Goal: Use online tool/utility: Utilize a website feature to perform a specific function

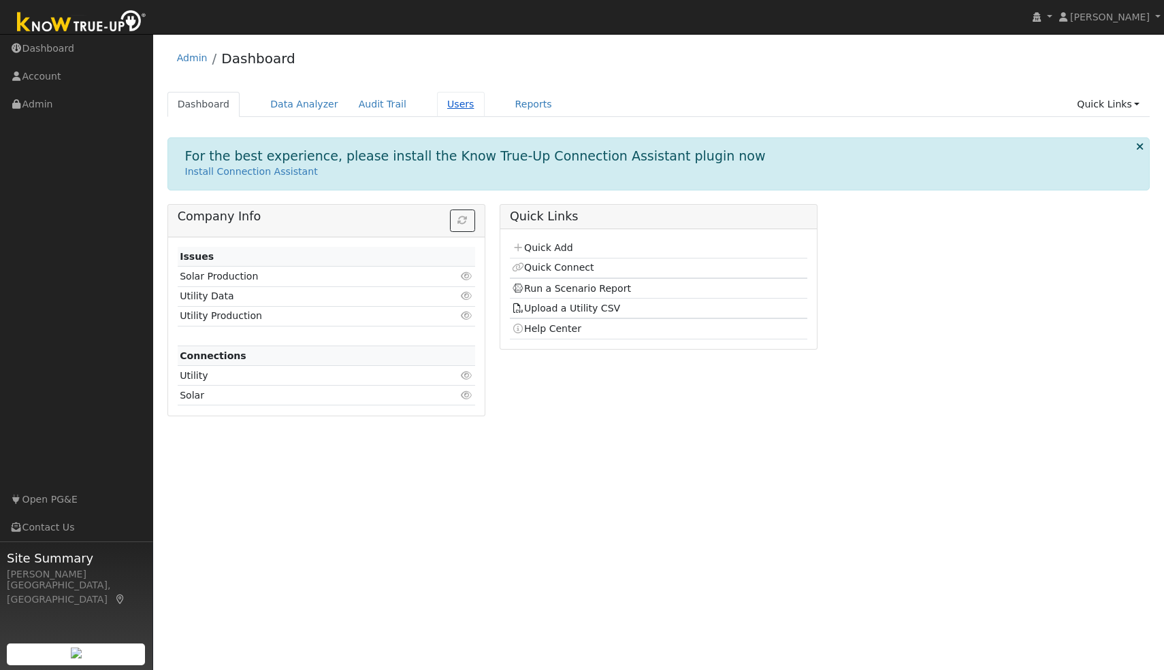
click at [443, 102] on link "Users" at bounding box center [461, 104] width 48 height 25
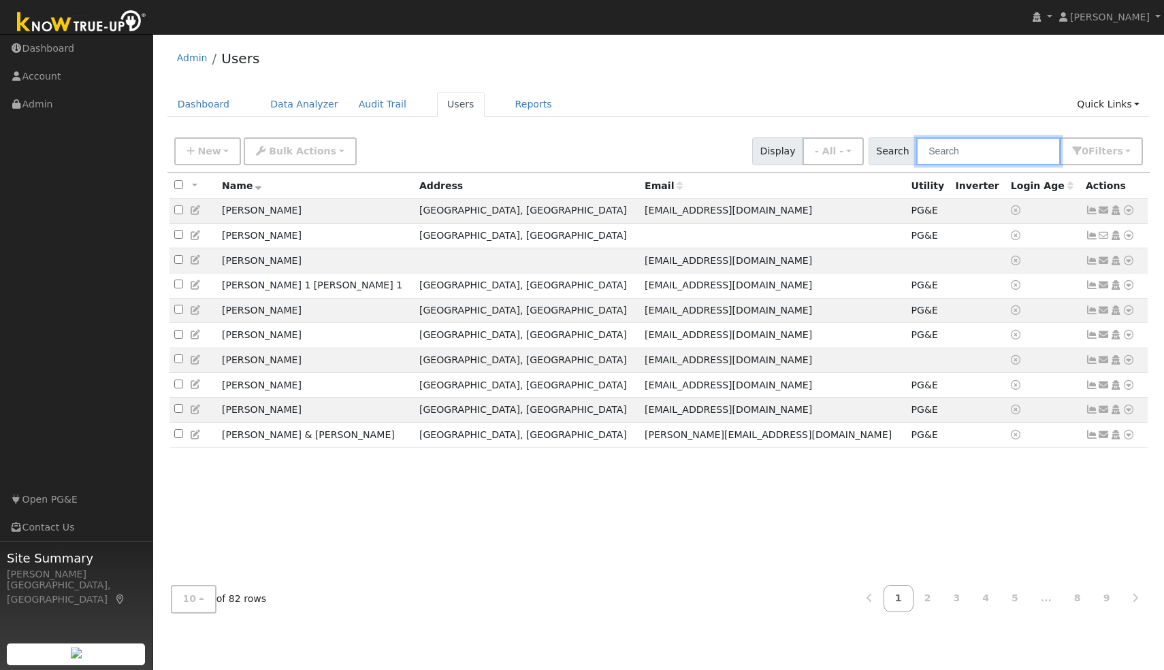
click at [973, 150] on input "text" at bounding box center [988, 151] width 144 height 28
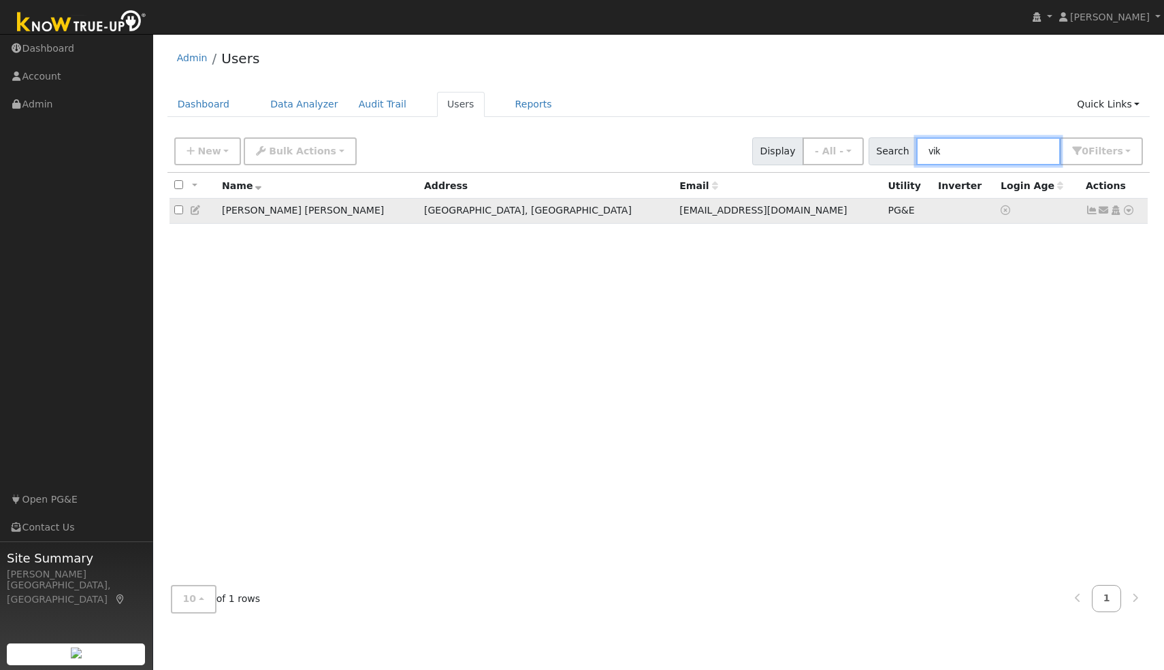
type input "vik"
click at [883, 214] on td "PG&E" at bounding box center [908, 211] width 50 height 25
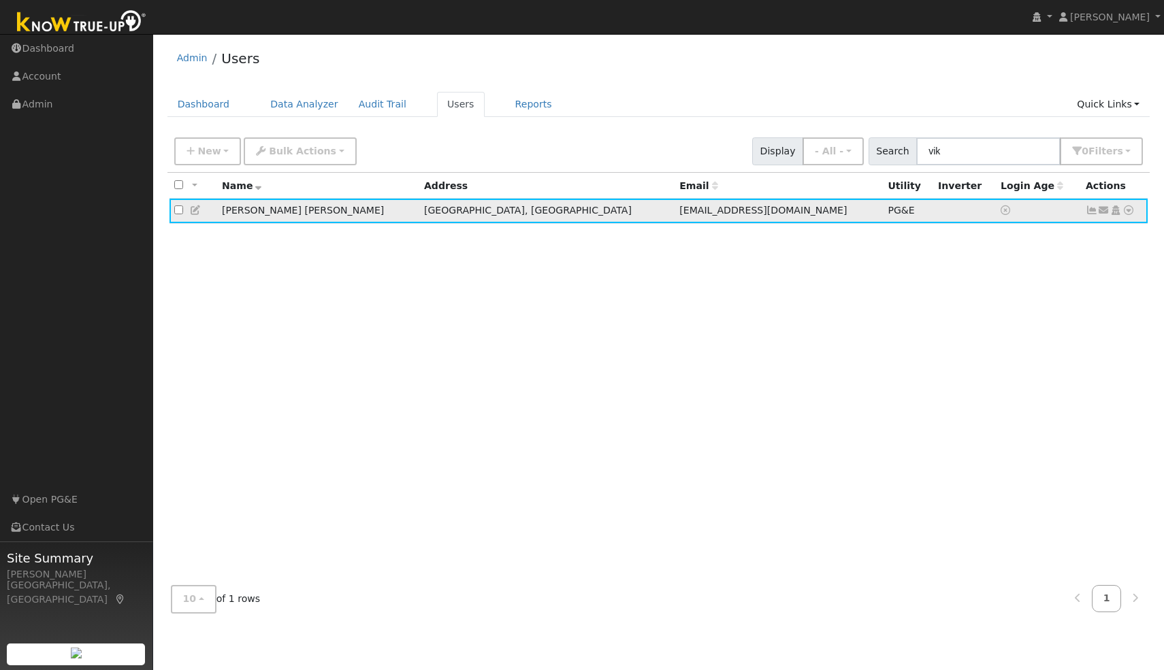
click at [1127, 211] on icon at bounding box center [1128, 211] width 12 height 10
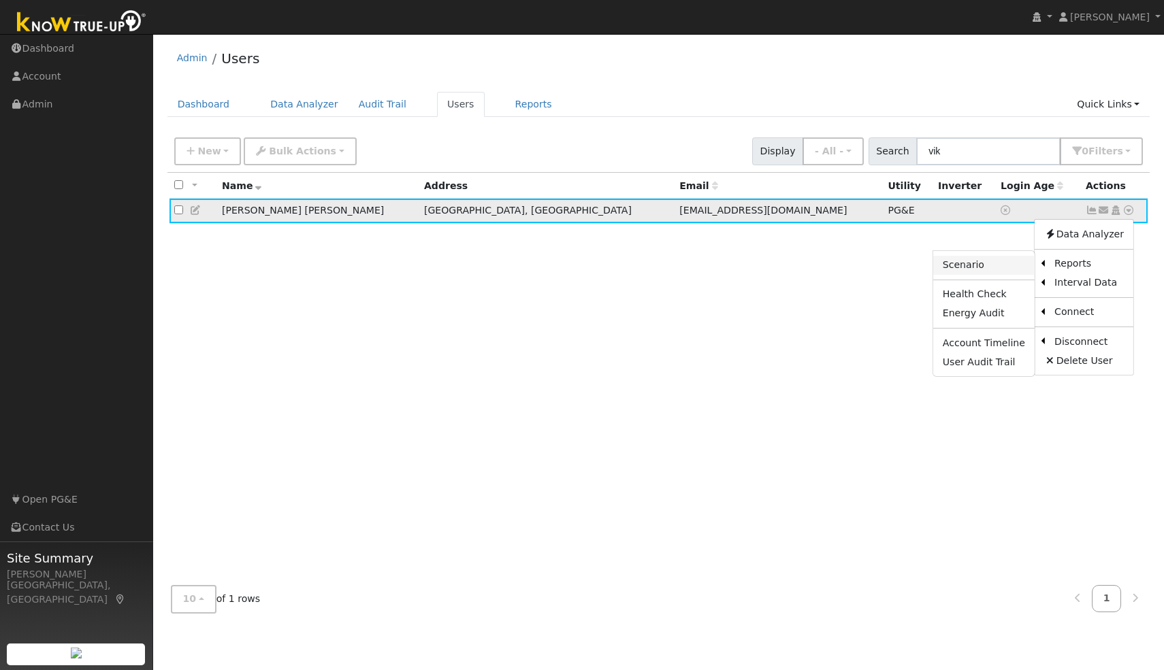
click at [972, 271] on link "Scenario" at bounding box center [983, 265] width 101 height 19
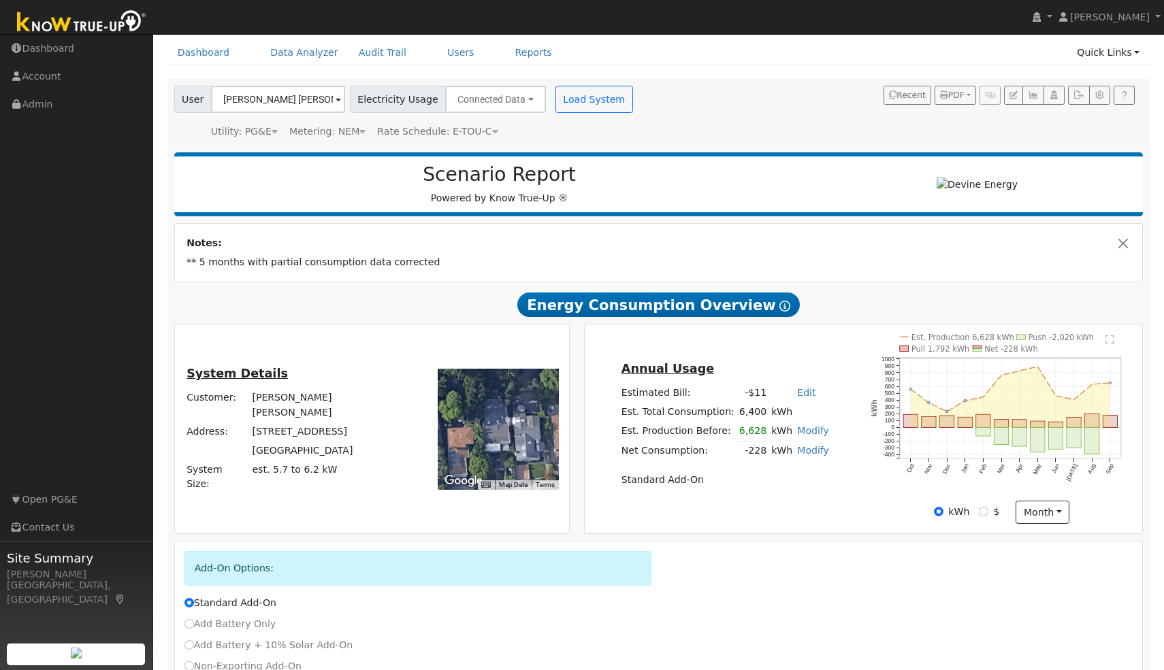
scroll to position [61, 0]
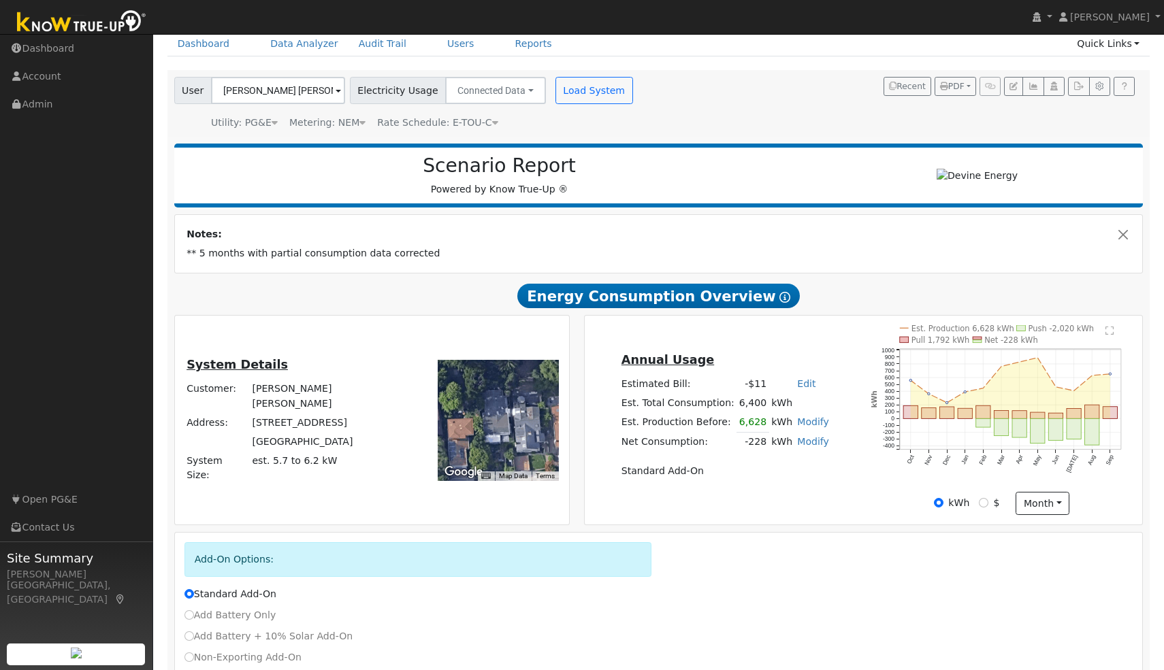
click at [1107, 336] on text "" at bounding box center [1109, 331] width 8 height 10
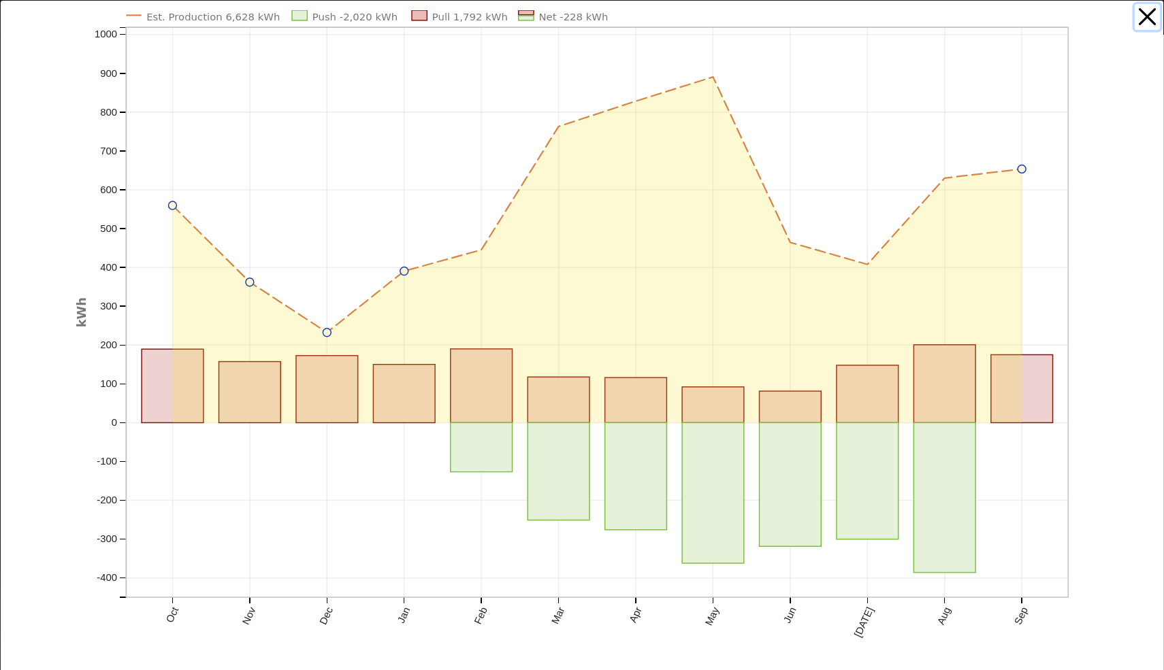
click at [1141, 13] on button "button" at bounding box center [1148, 17] width 26 height 26
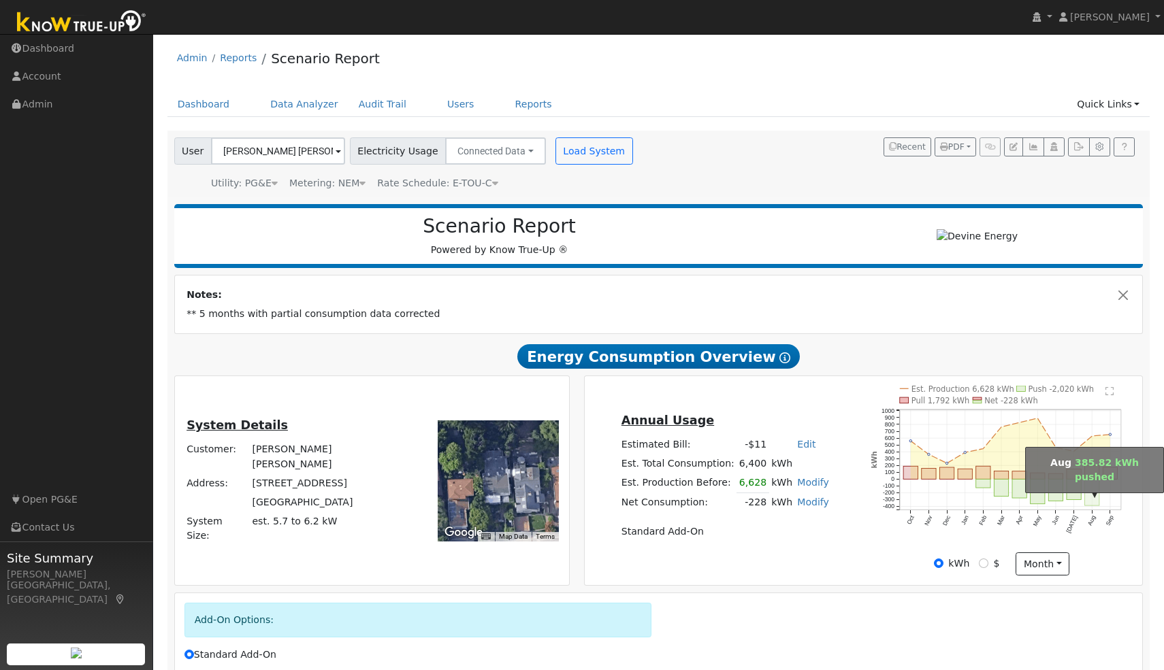
click at [1089, 490] on rect "onclick=""" at bounding box center [1092, 493] width 14 height 27
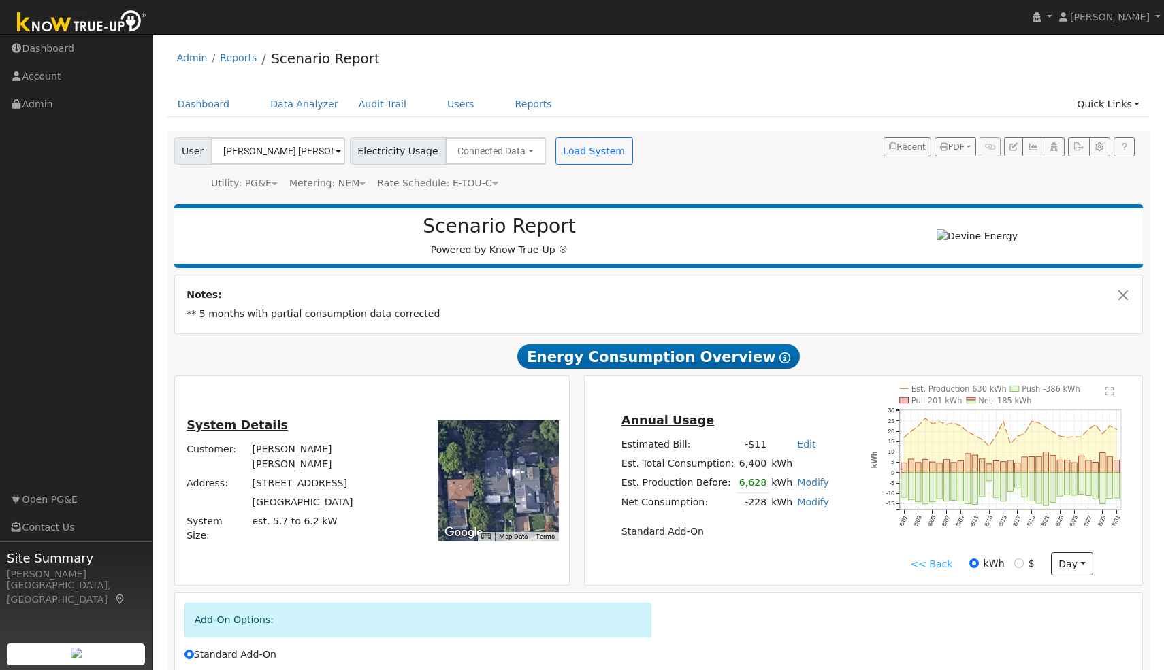
click at [1109, 396] on text "" at bounding box center [1109, 392] width 8 height 10
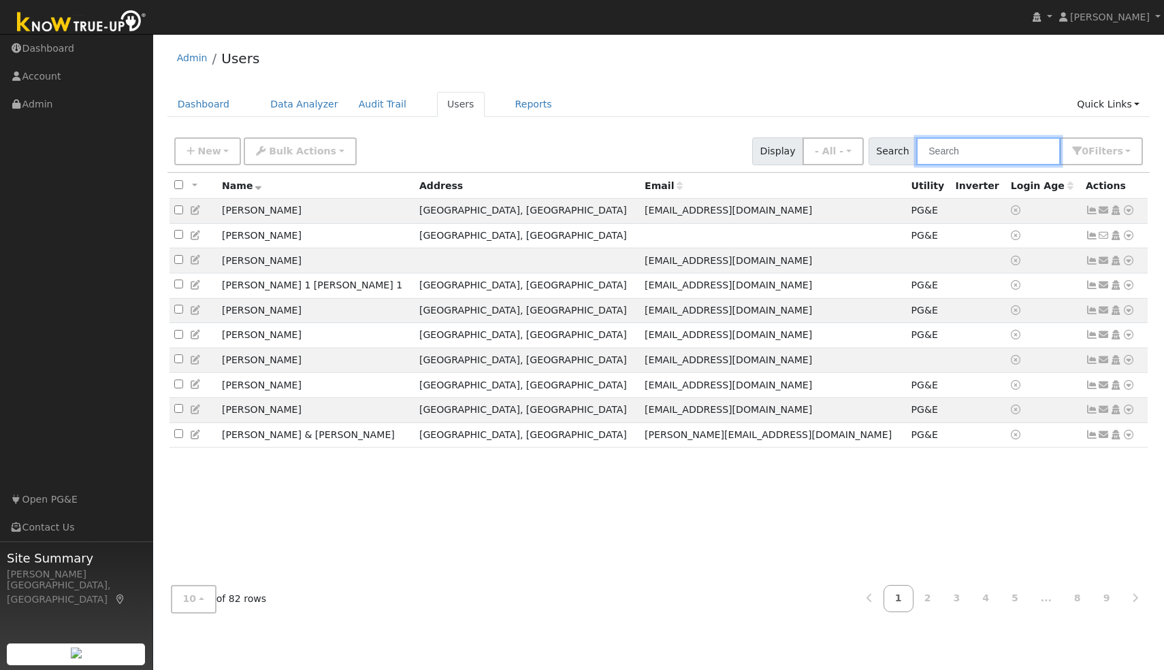
click at [988, 158] on input "text" at bounding box center [988, 151] width 144 height 28
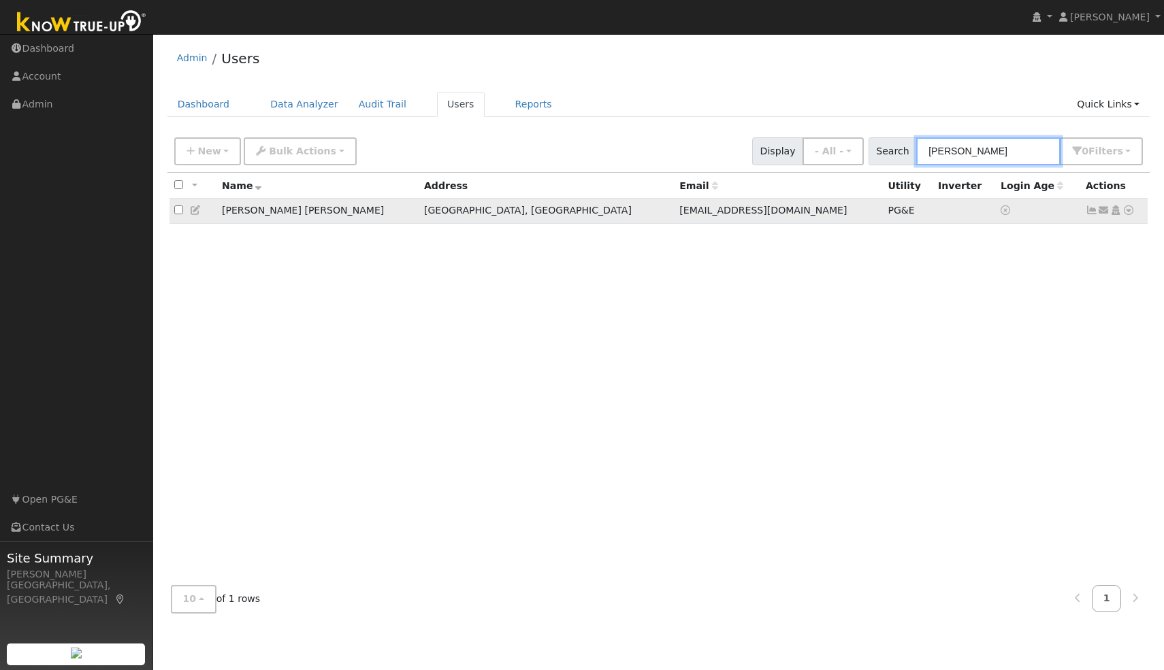
type input "[PERSON_NAME]"
click at [1131, 212] on icon at bounding box center [1128, 211] width 12 height 10
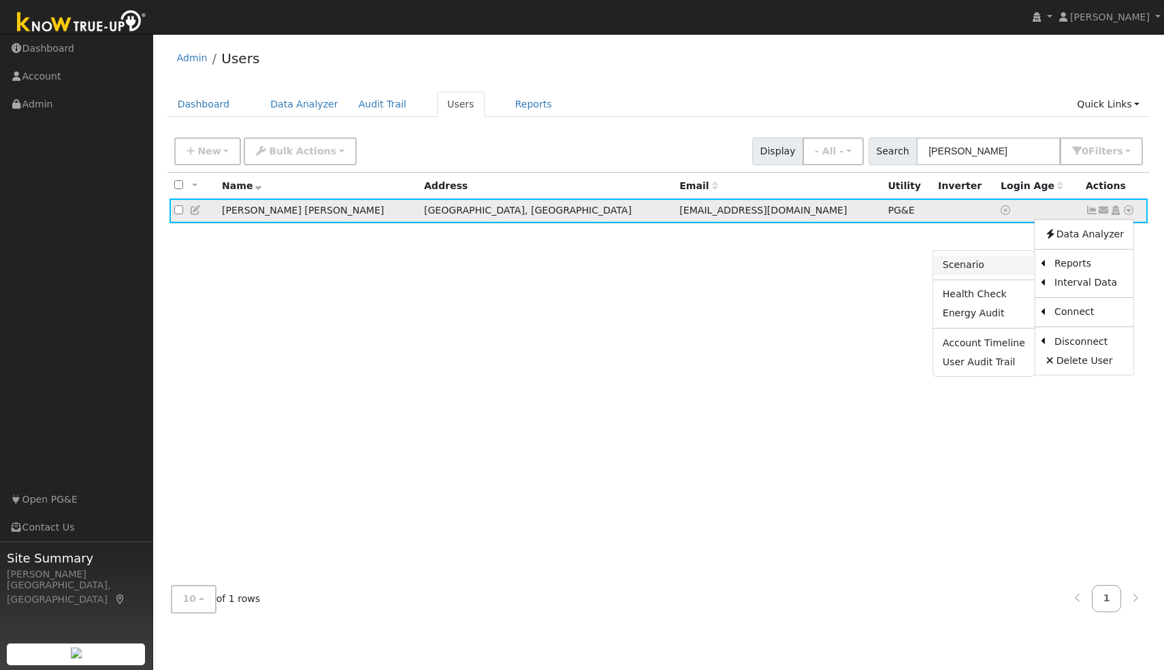
click at [988, 267] on link "Scenario" at bounding box center [983, 265] width 101 height 19
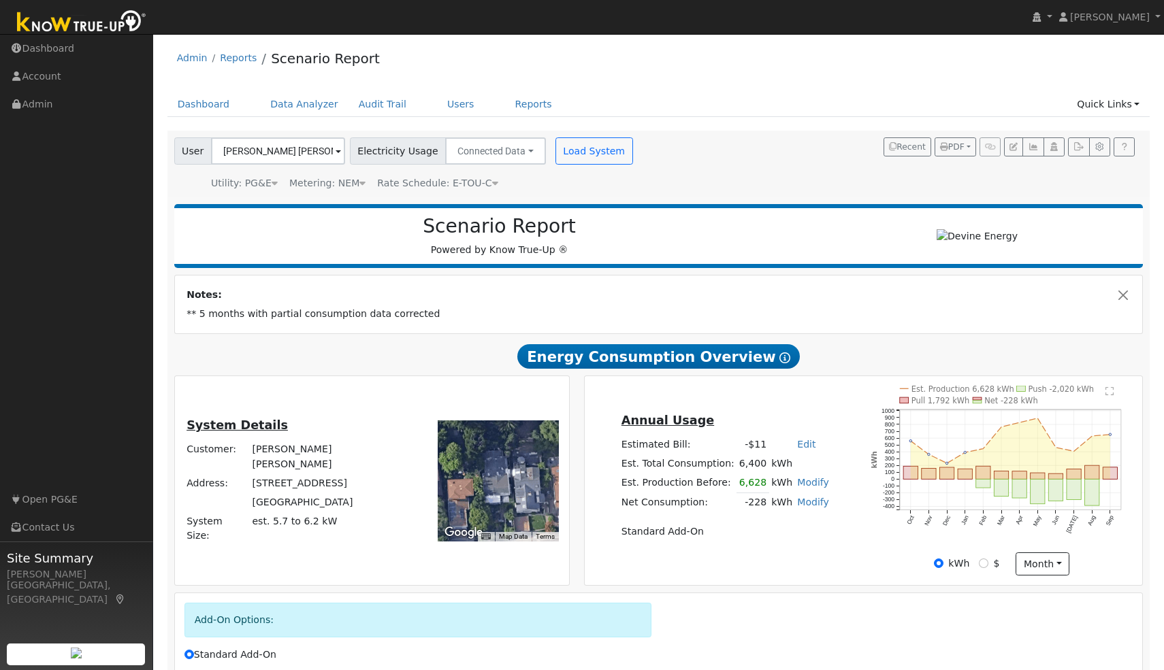
click at [1109, 395] on text "" at bounding box center [1109, 392] width 8 height 10
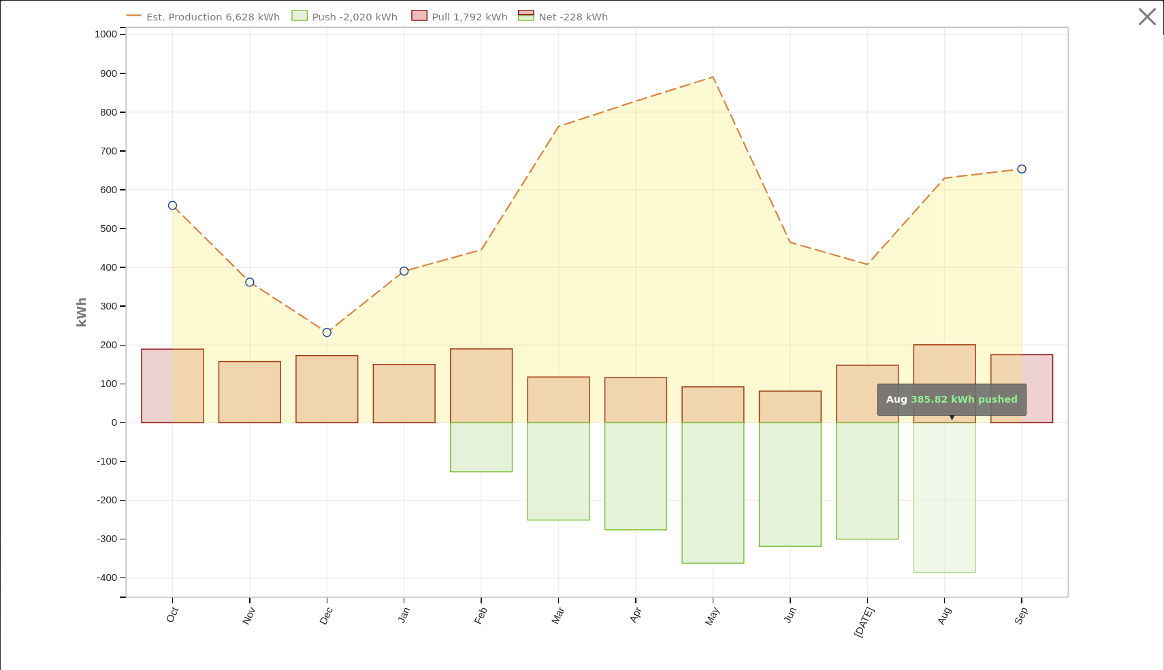
click at [930, 449] on rect "onclick=""" at bounding box center [944, 498] width 62 height 150
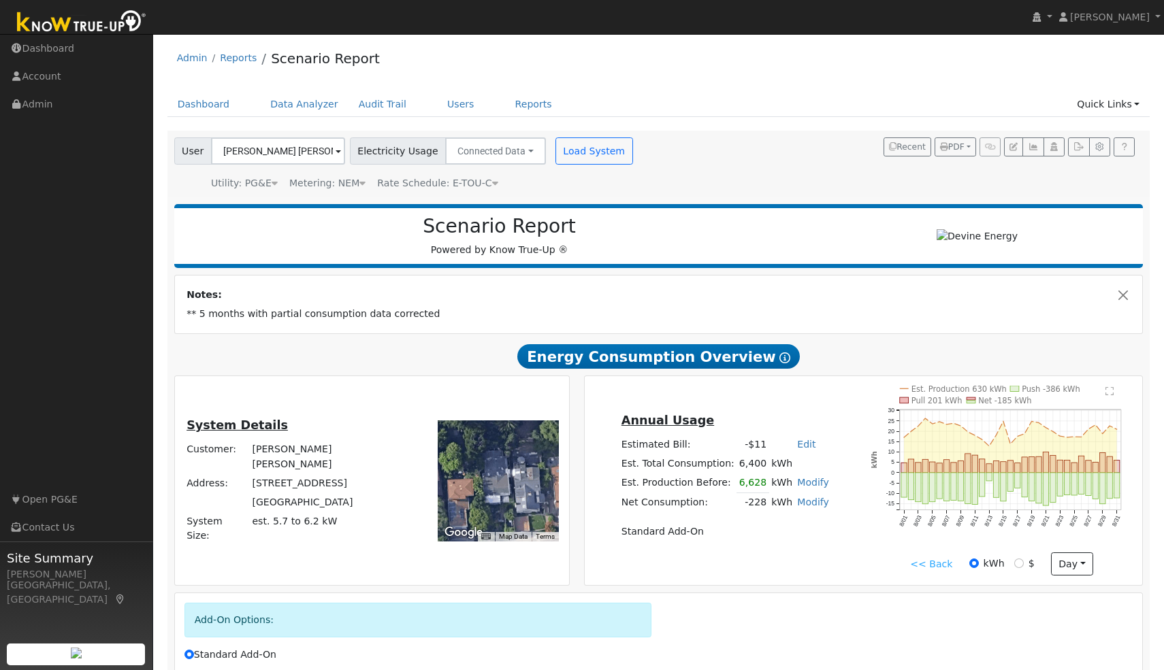
click at [1109, 396] on text "" at bounding box center [1109, 392] width 8 height 10
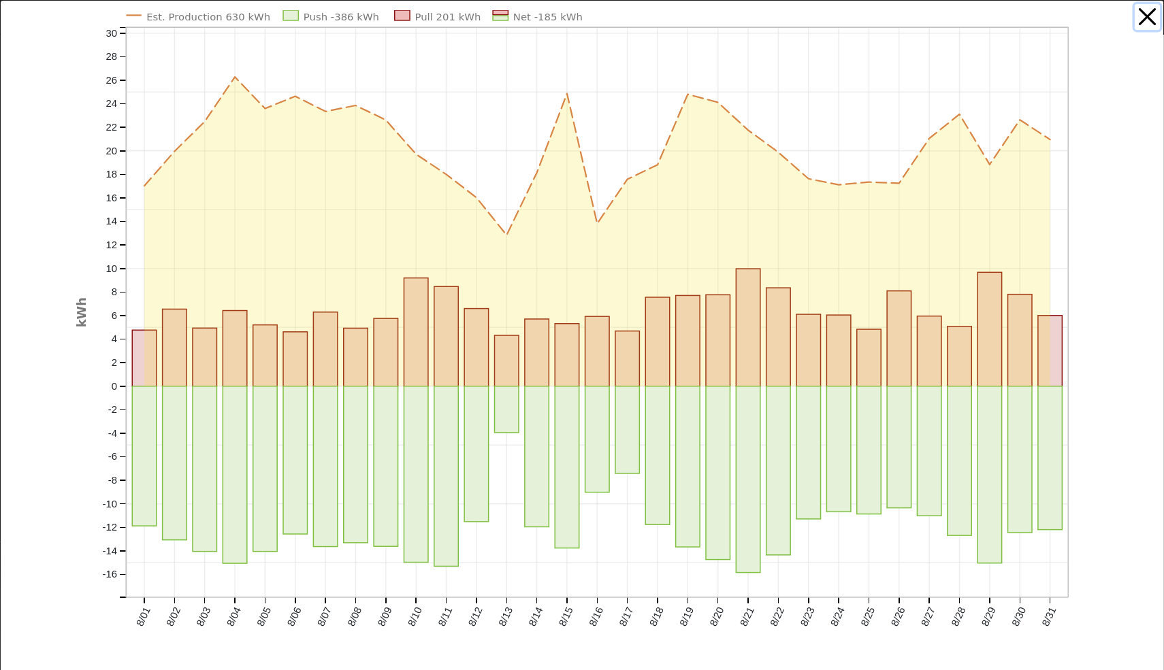
click at [1150, 23] on button "button" at bounding box center [1148, 17] width 26 height 26
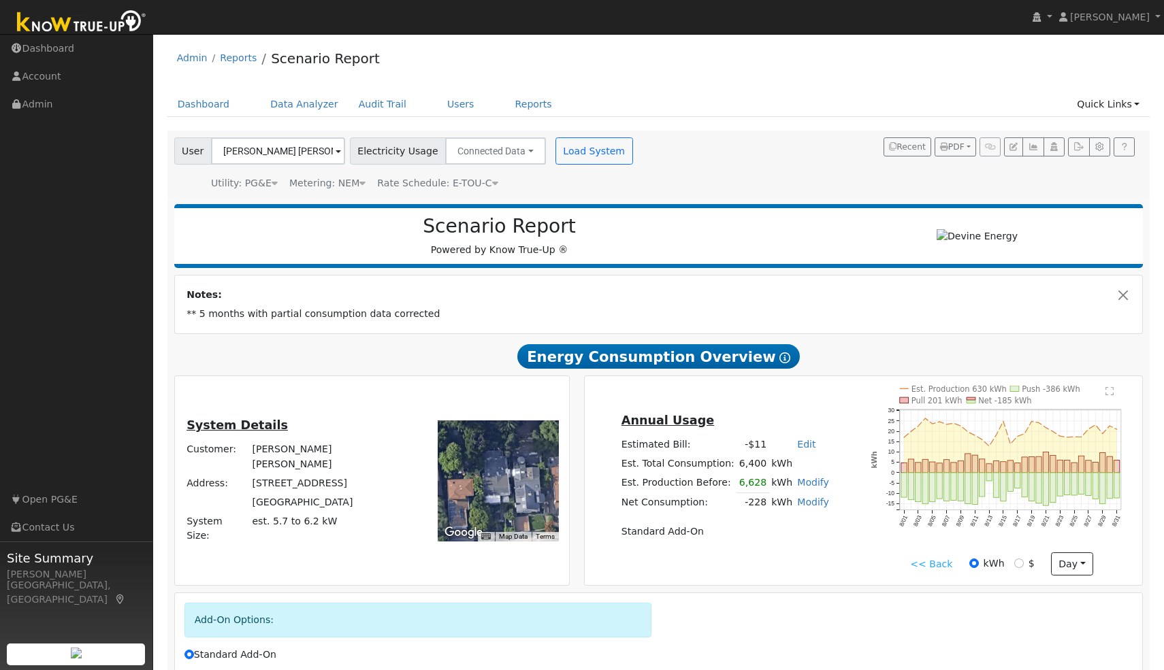
click at [931, 572] on link "<< Back" at bounding box center [931, 564] width 42 height 14
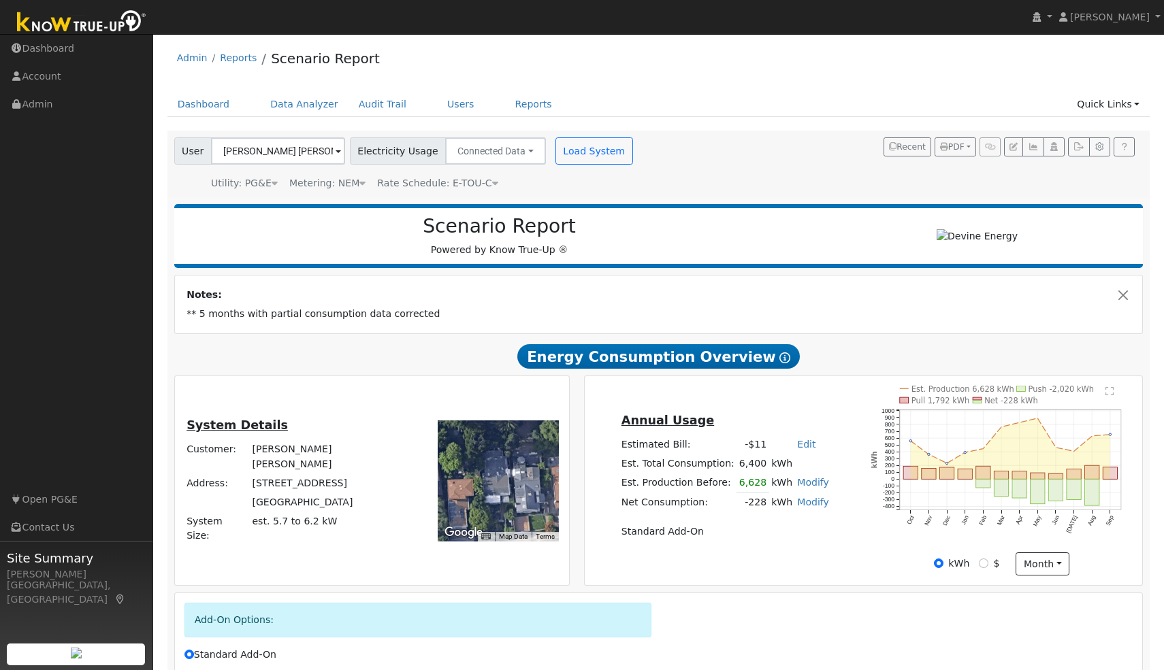
click at [1106, 396] on text "" at bounding box center [1109, 392] width 8 height 10
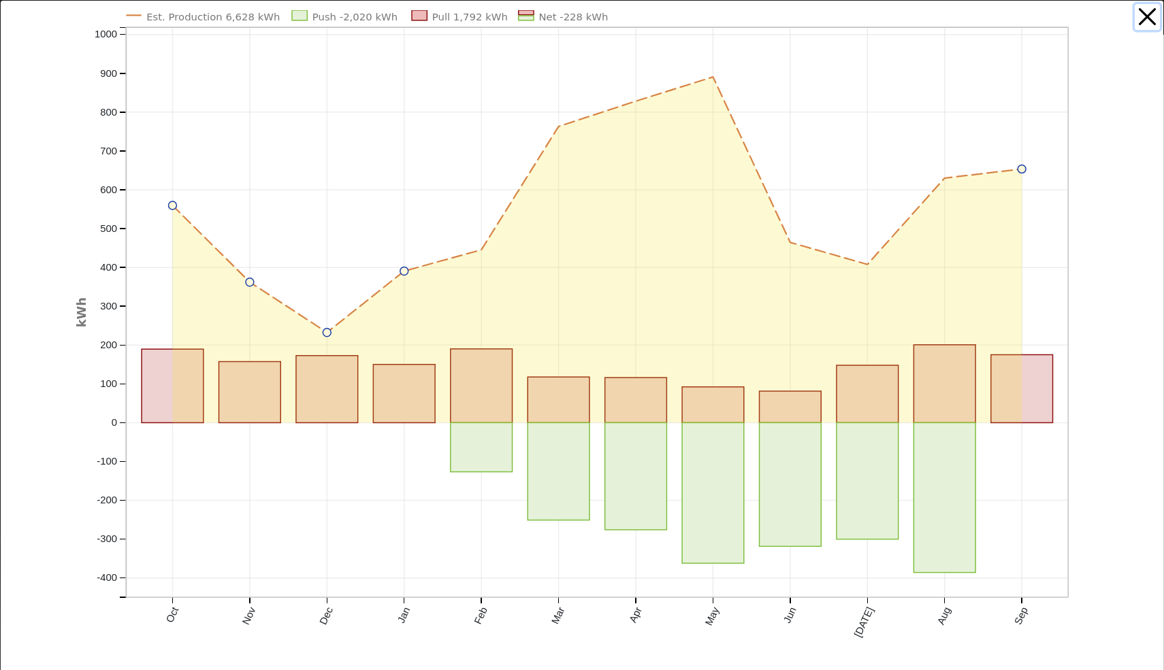
click at [1149, 14] on button "button" at bounding box center [1148, 17] width 26 height 26
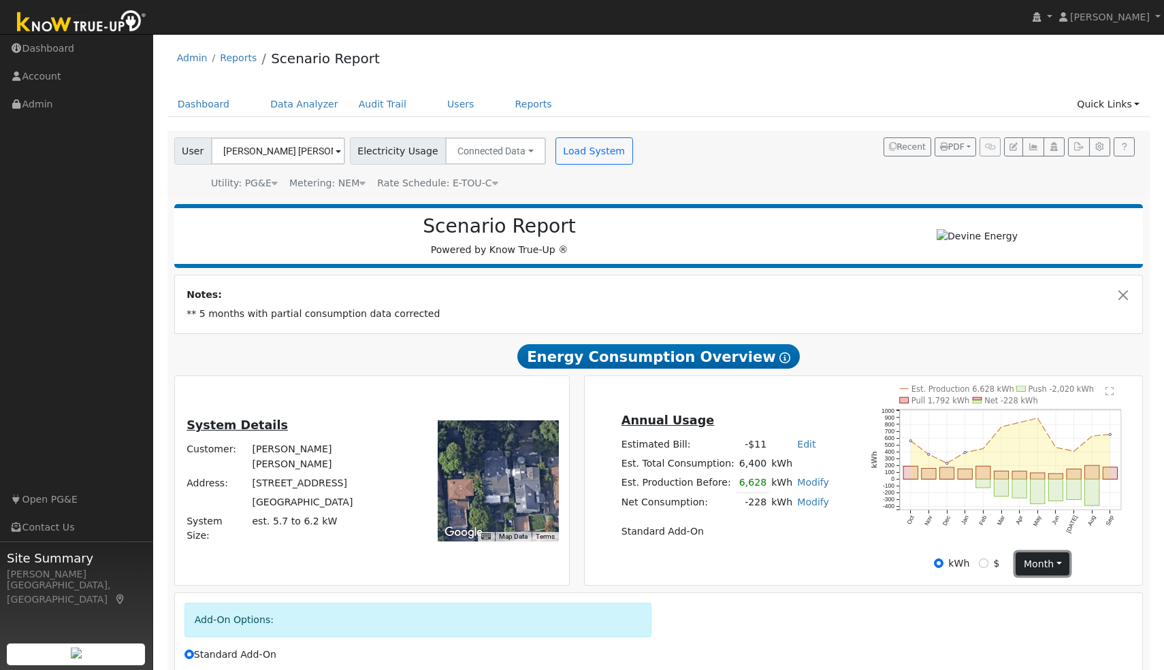
click at [1050, 572] on button "month" at bounding box center [1043, 564] width 54 height 23
click at [1050, 601] on link "Day" at bounding box center [1063, 592] width 95 height 19
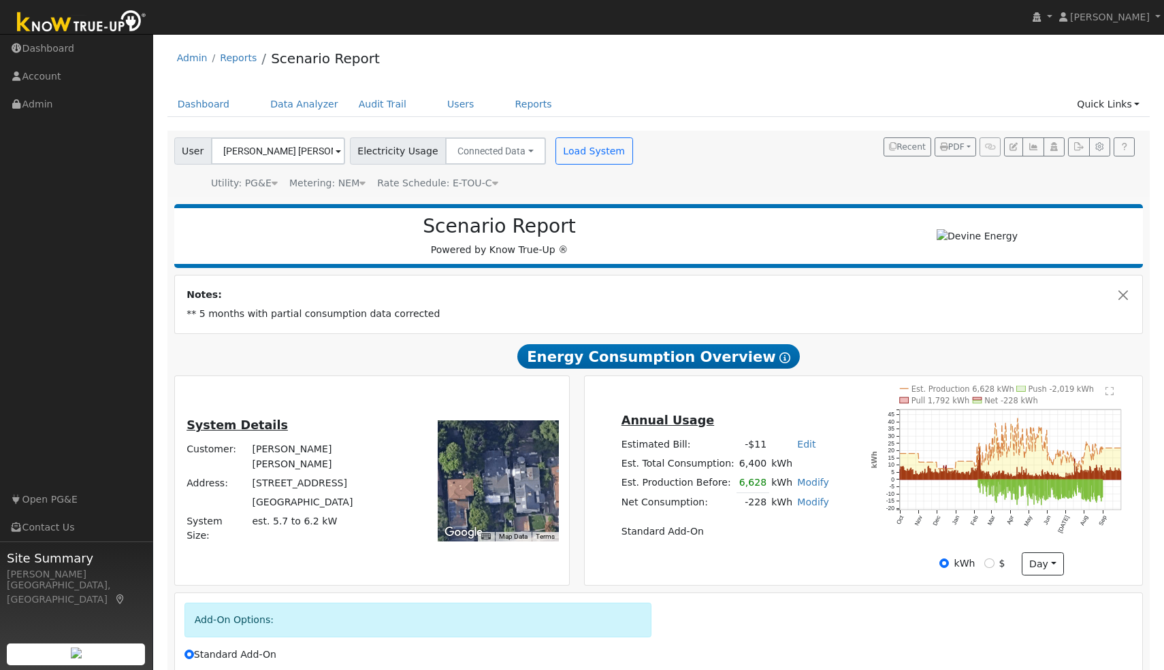
click at [1109, 395] on text "" at bounding box center [1109, 392] width 8 height 10
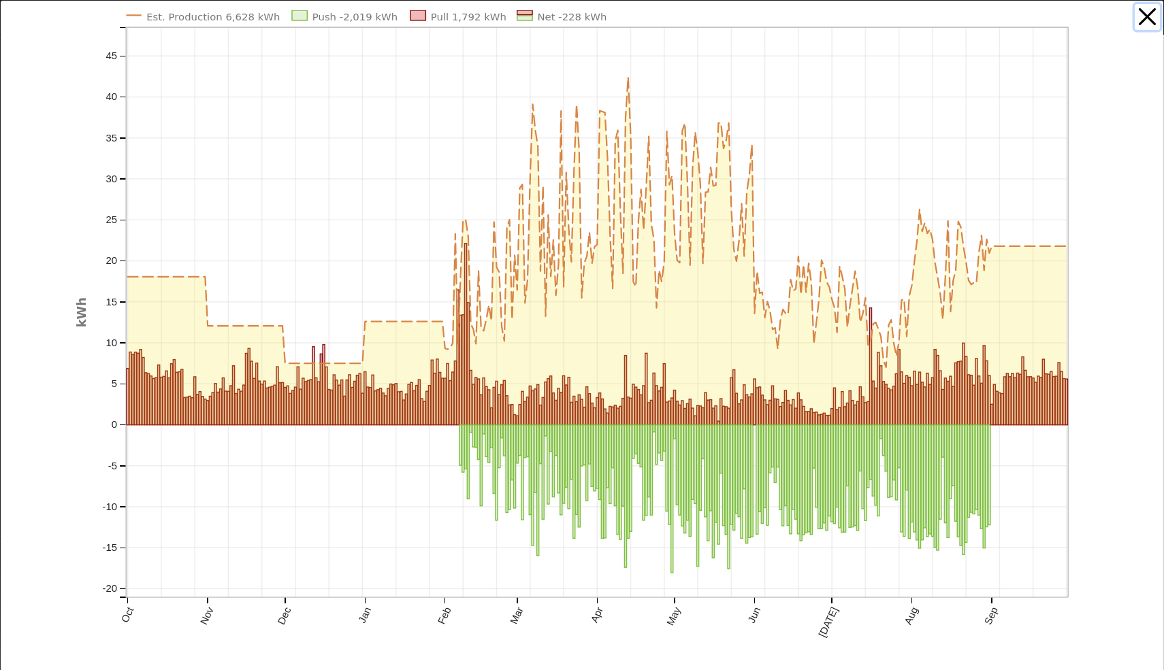
click at [1148, 14] on button "button" at bounding box center [1148, 17] width 26 height 26
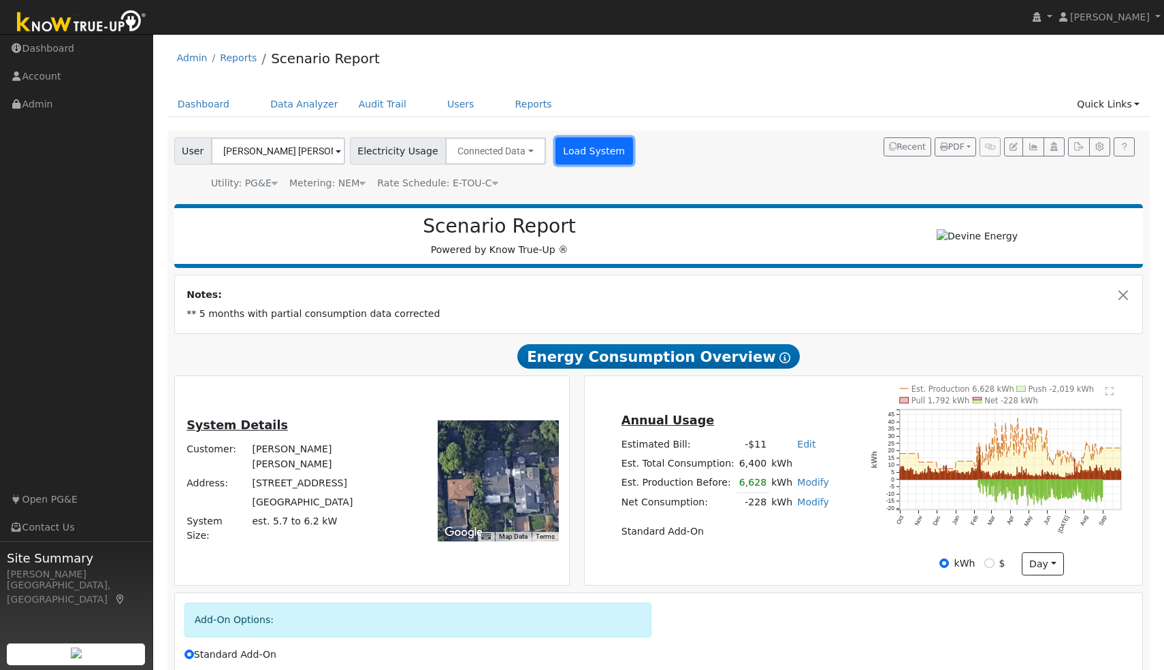
click at [570, 158] on button "Load System" at bounding box center [594, 150] width 78 height 27
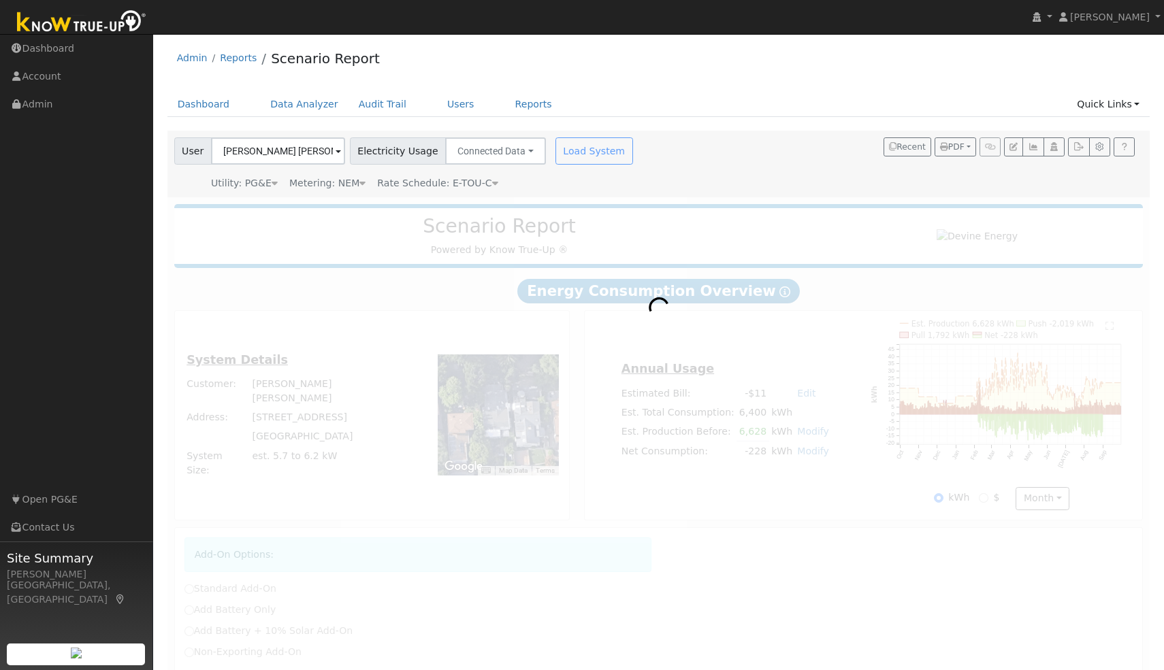
radio input "true"
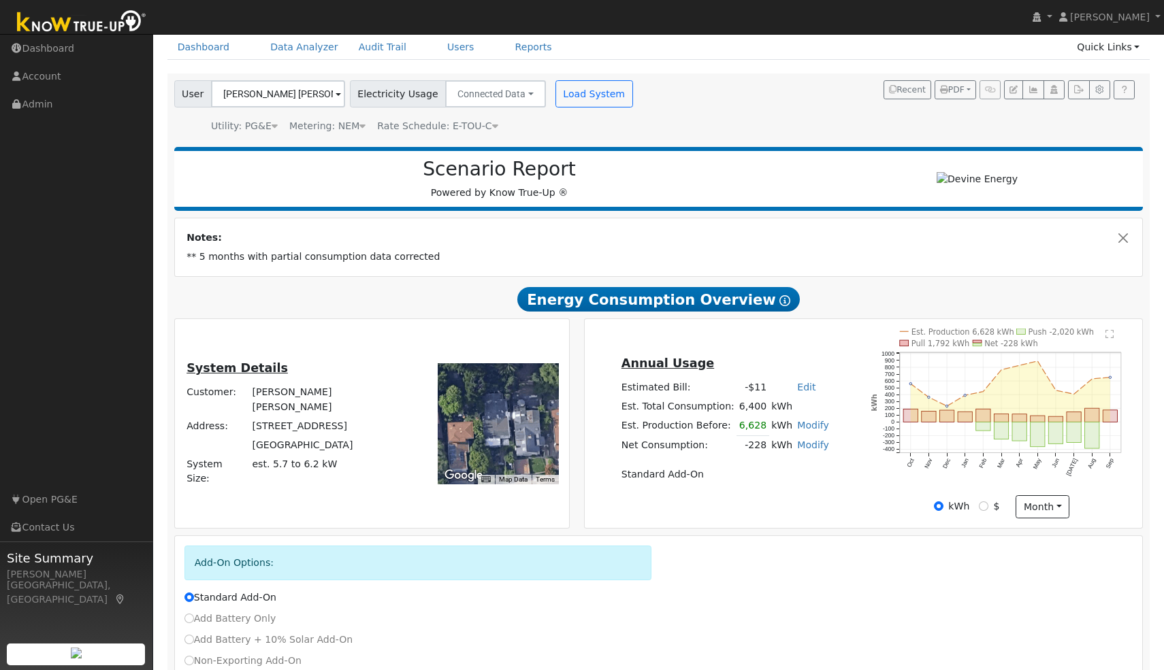
scroll to position [156, 0]
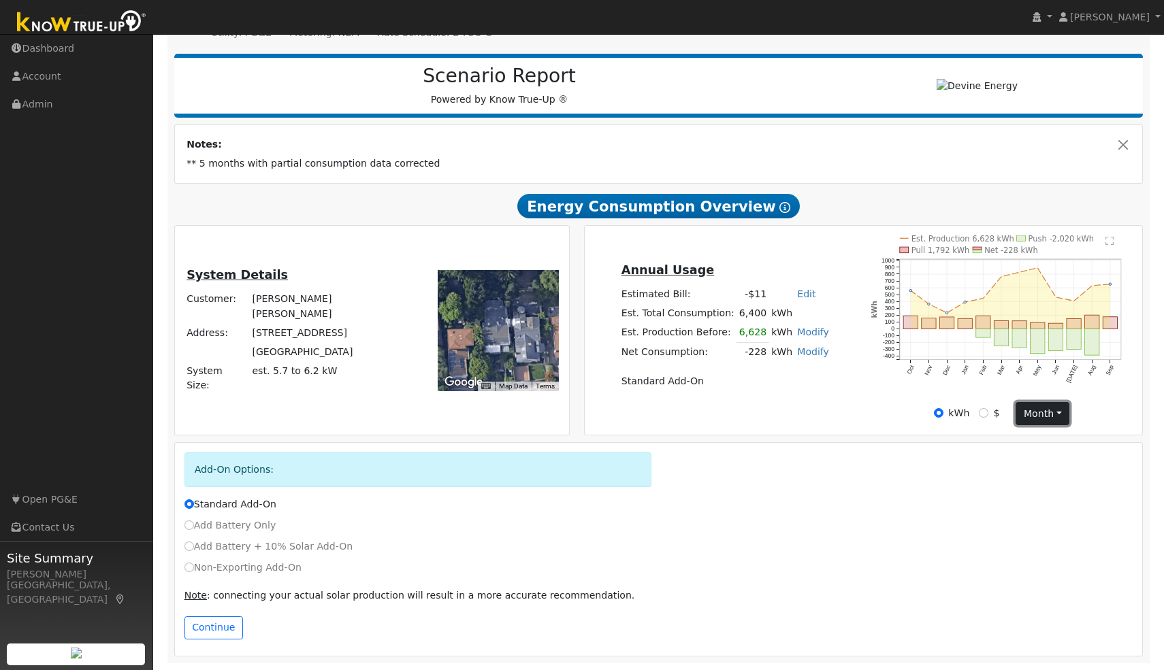
click at [1060, 419] on button "month" at bounding box center [1043, 413] width 54 height 23
click at [905, 249] on rect at bounding box center [904, 251] width 9 height 6
click at [1120, 145] on button "Close" at bounding box center [1123, 144] width 14 height 14
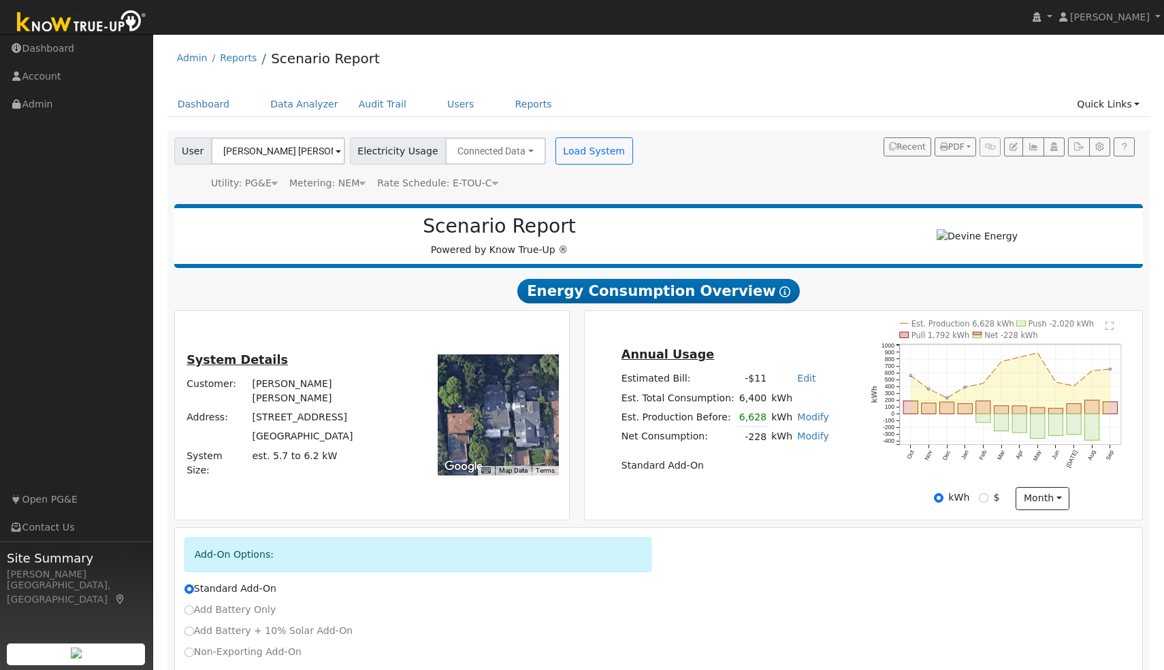
scroll to position [90, 0]
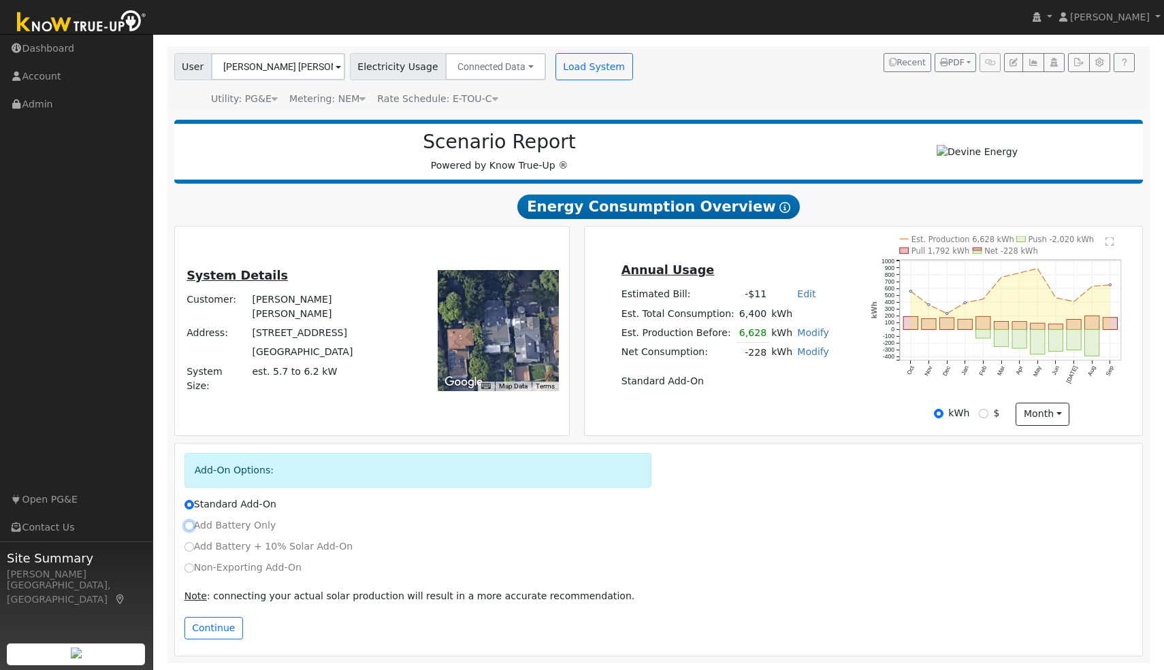
click at [190, 525] on input "Add Battery Only" at bounding box center [189, 526] width 10 height 10
radio input "true"
radio input "false"
click at [227, 621] on button "Continue" at bounding box center [213, 628] width 59 height 23
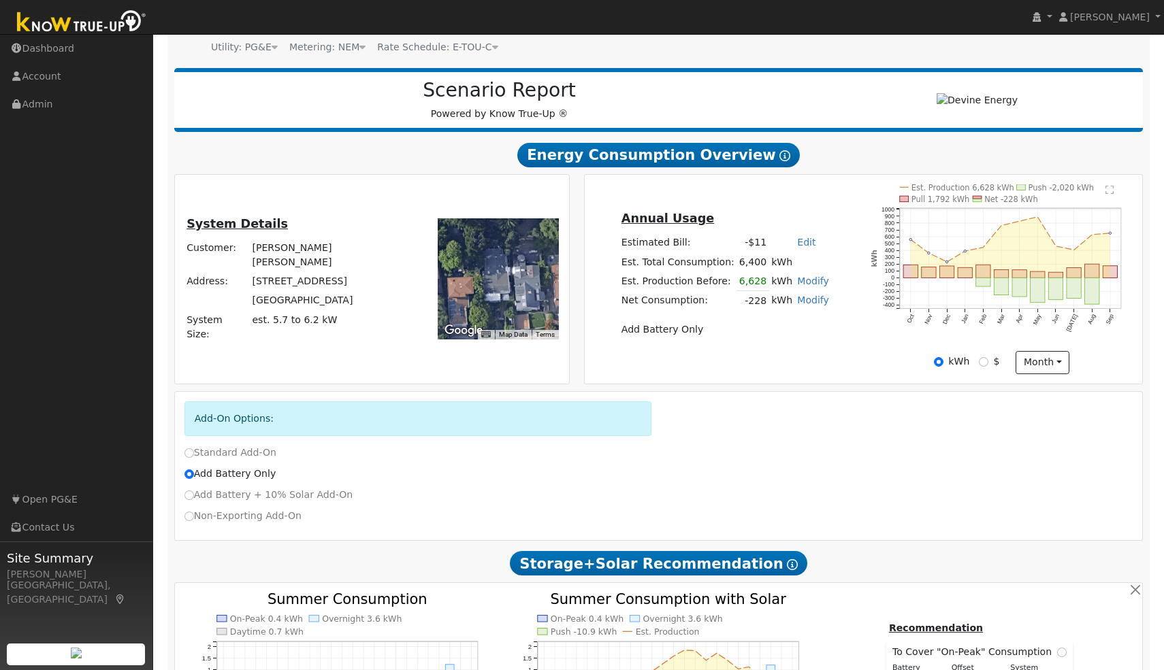
scroll to position [0, 0]
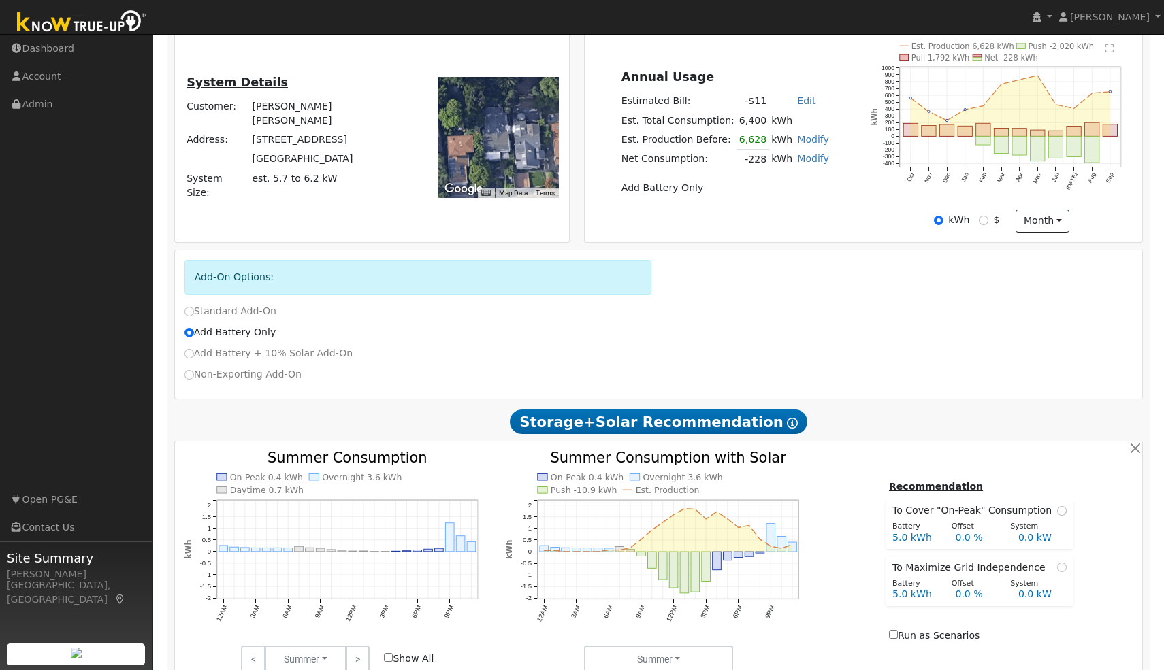
scroll to position [259, 0]
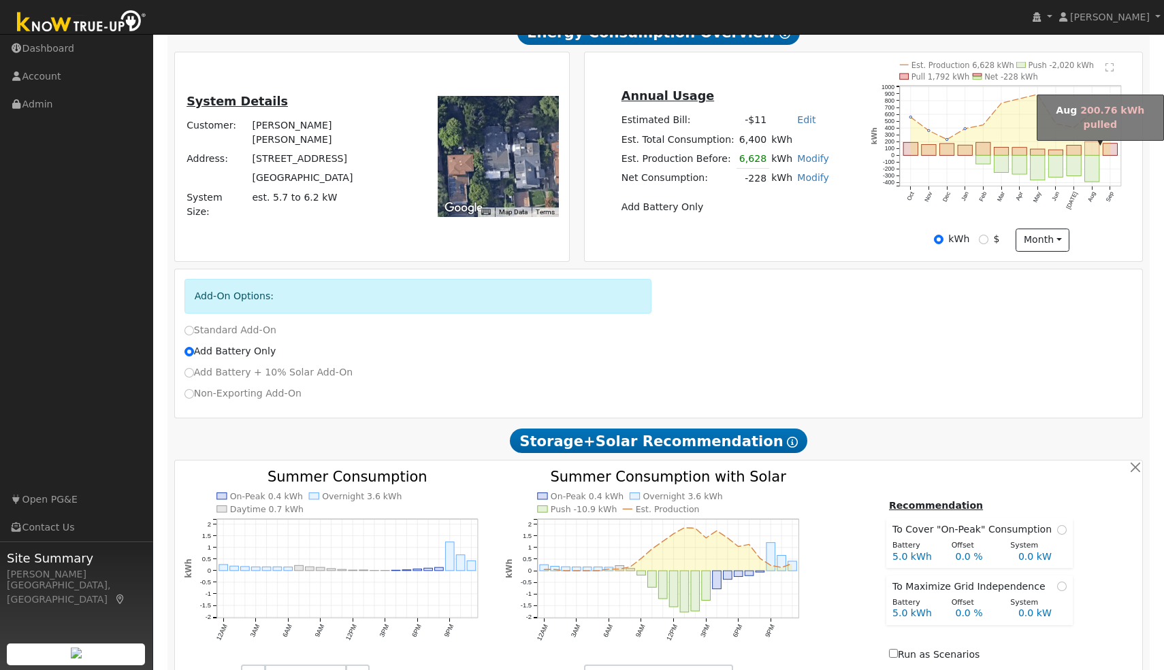
click at [1091, 150] on rect "onclick=""" at bounding box center [1092, 149] width 14 height 14
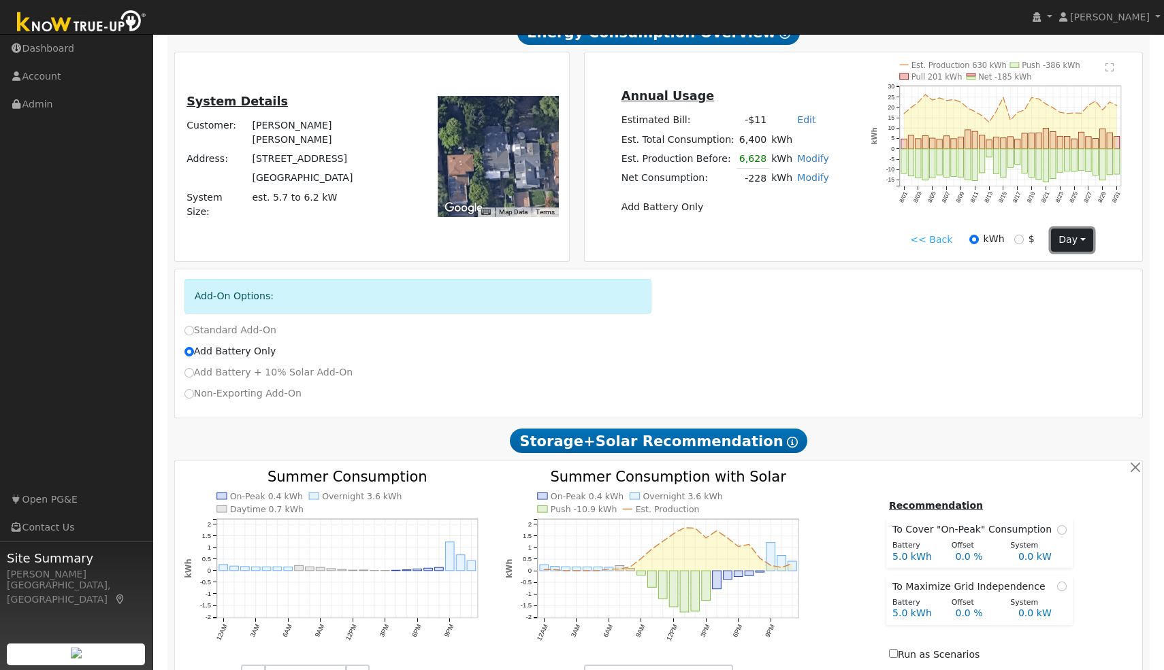
click at [1069, 246] on button "day" at bounding box center [1072, 240] width 42 height 23
click at [1074, 308] on link "Month" at bounding box center [1099, 306] width 95 height 19
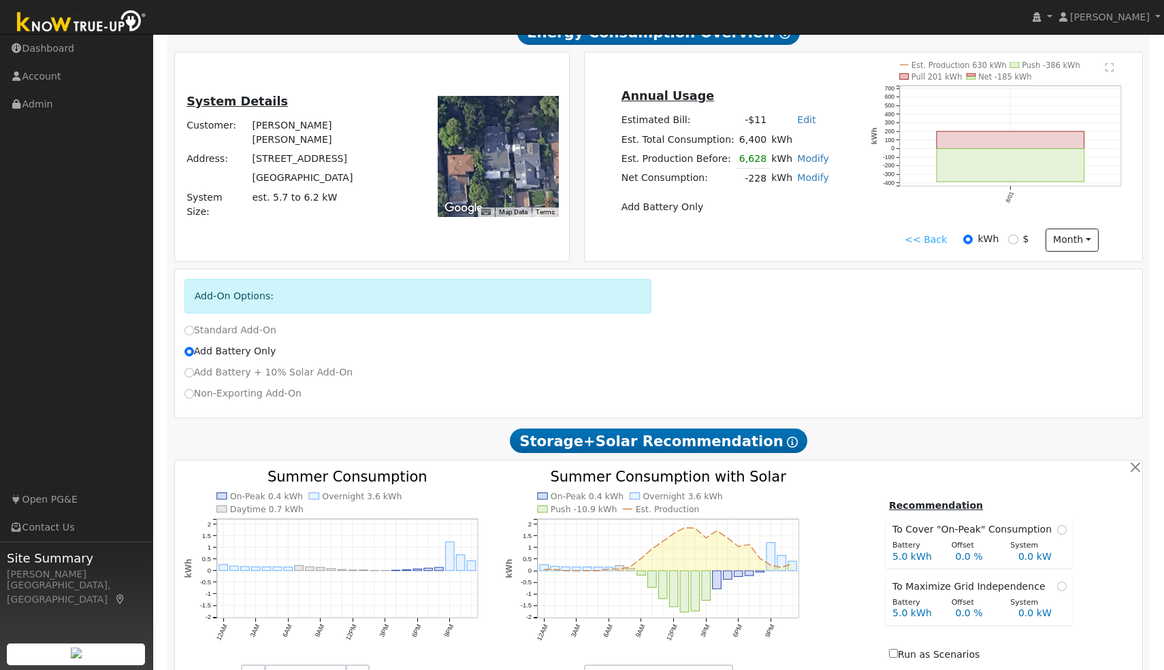
click at [1109, 72] on text "" at bounding box center [1109, 68] width 8 height 10
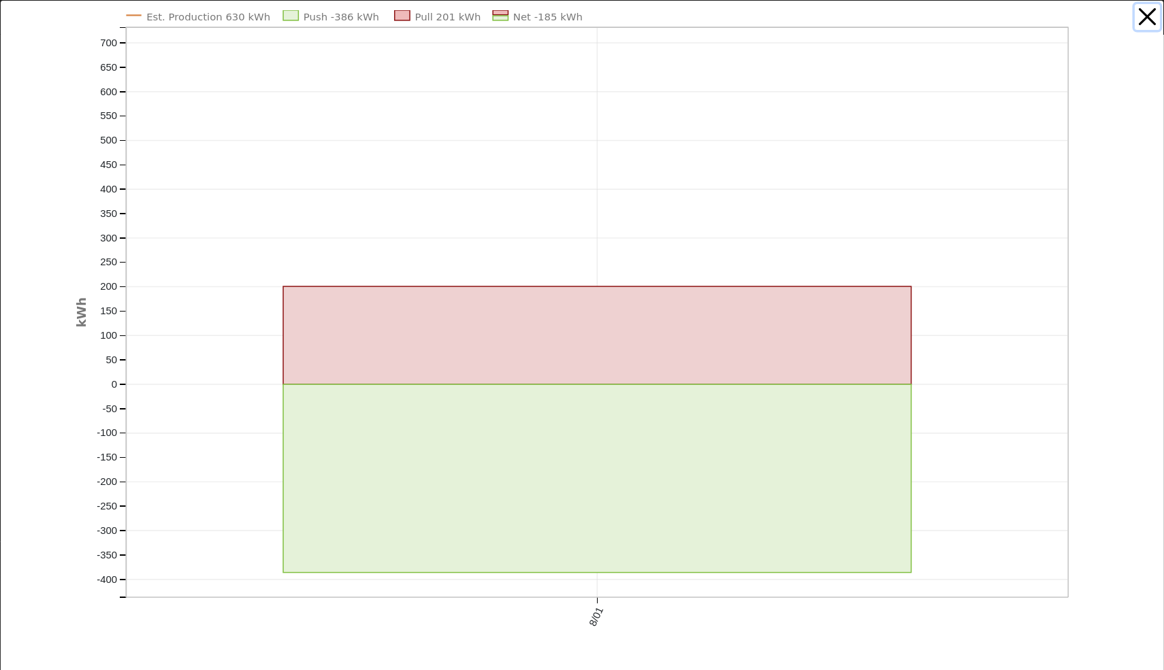
click at [1141, 19] on button "button" at bounding box center [1148, 17] width 26 height 26
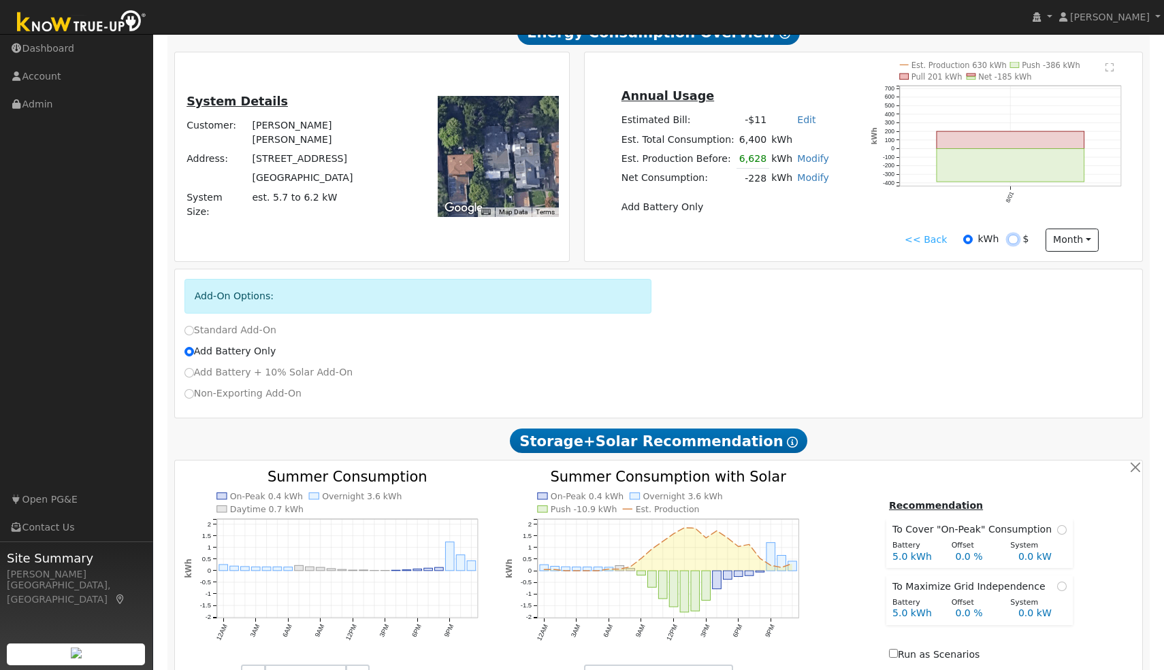
click at [1009, 243] on input "$" at bounding box center [1013, 240] width 10 height 10
radio input "true"
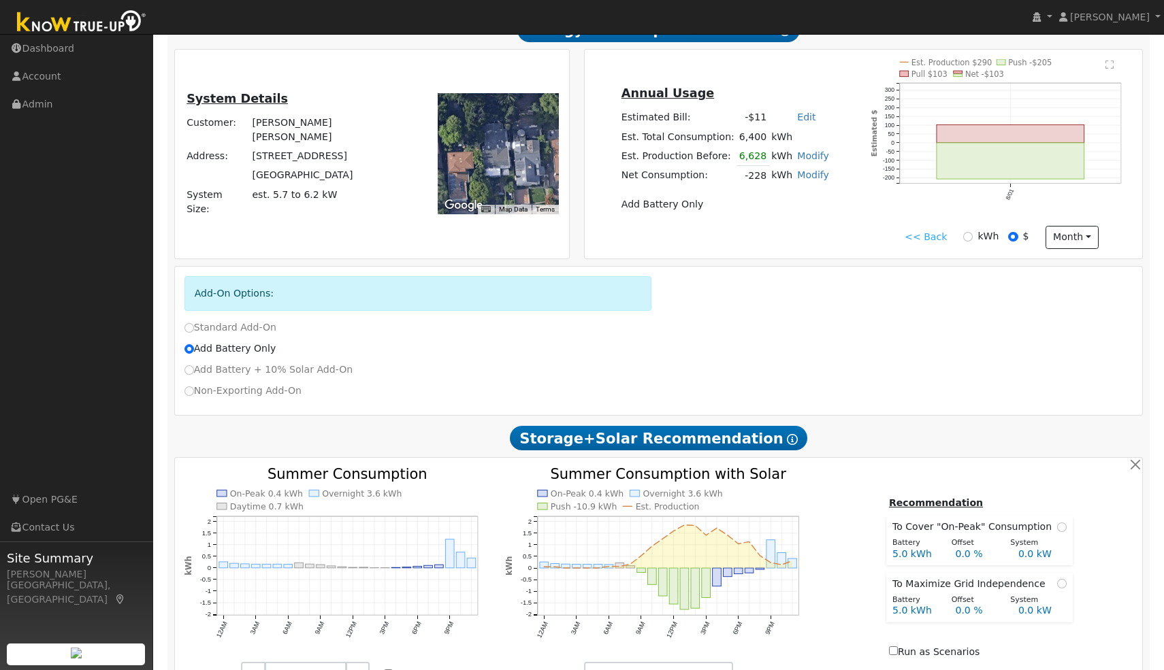
click at [1111, 68] on text "" at bounding box center [1109, 65] width 8 height 10
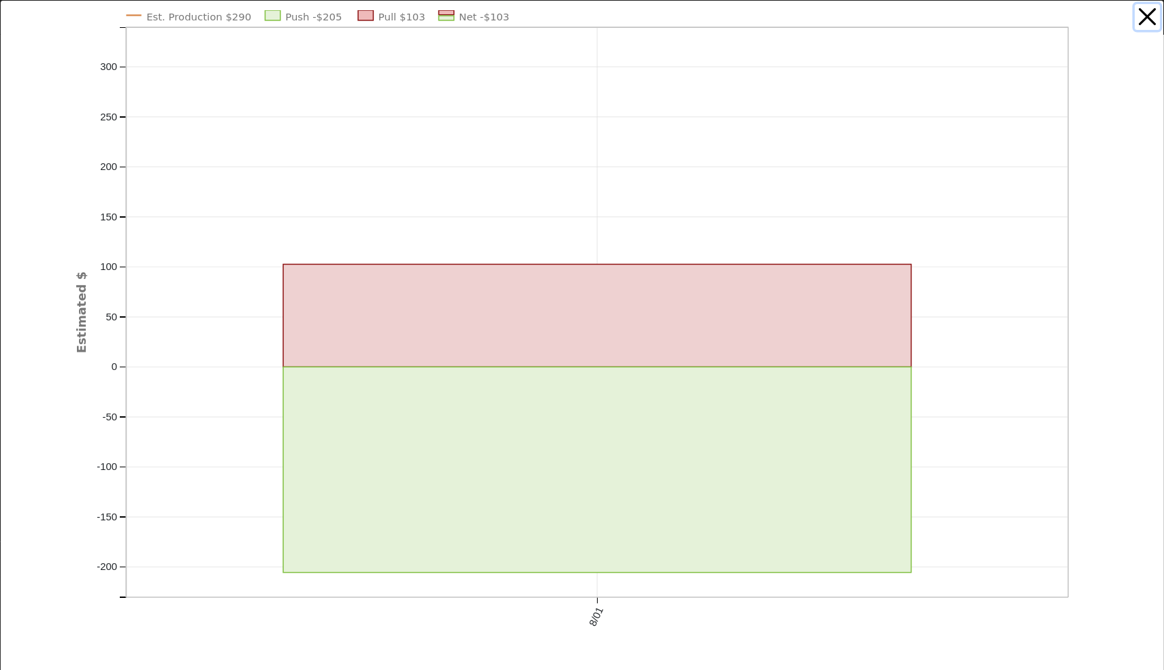
click at [1143, 22] on button "button" at bounding box center [1148, 17] width 26 height 26
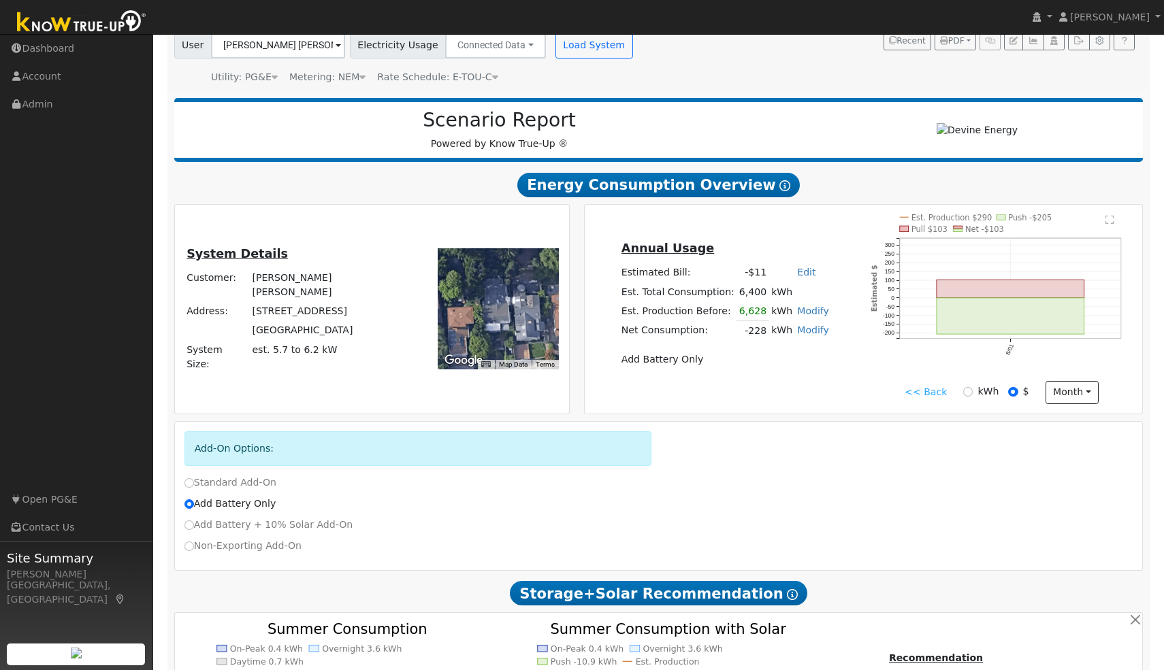
scroll to position [0, 0]
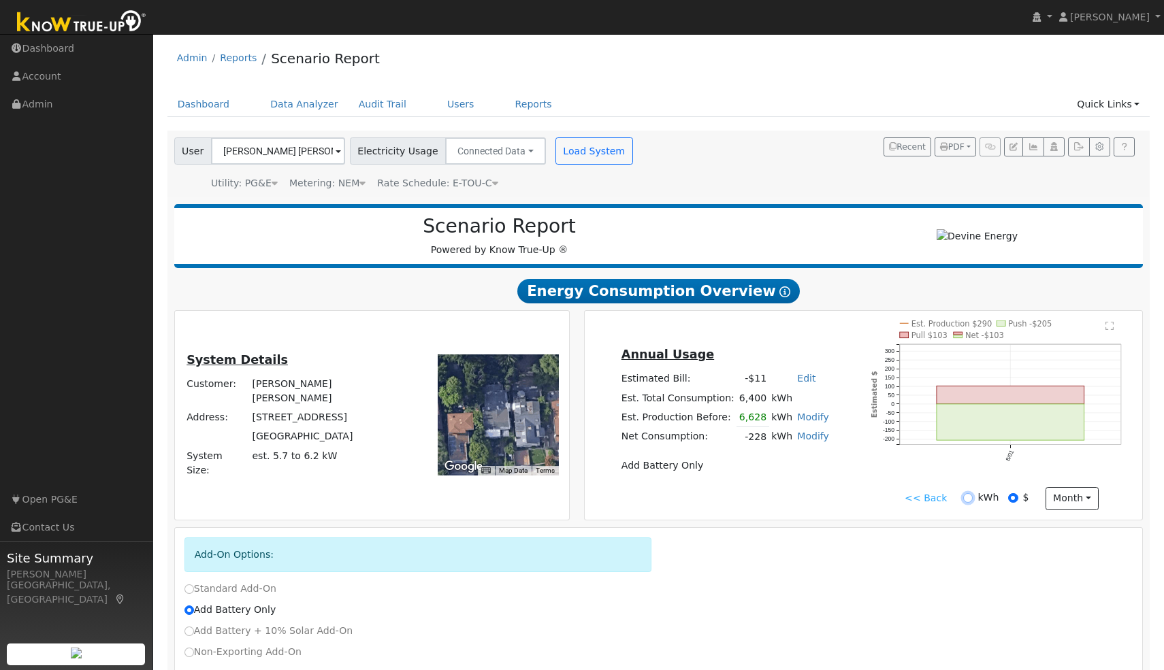
click at [966, 501] on input "kWh" at bounding box center [968, 498] width 10 height 10
radio input "true"
radio input "false"
